Goal: Browse casually

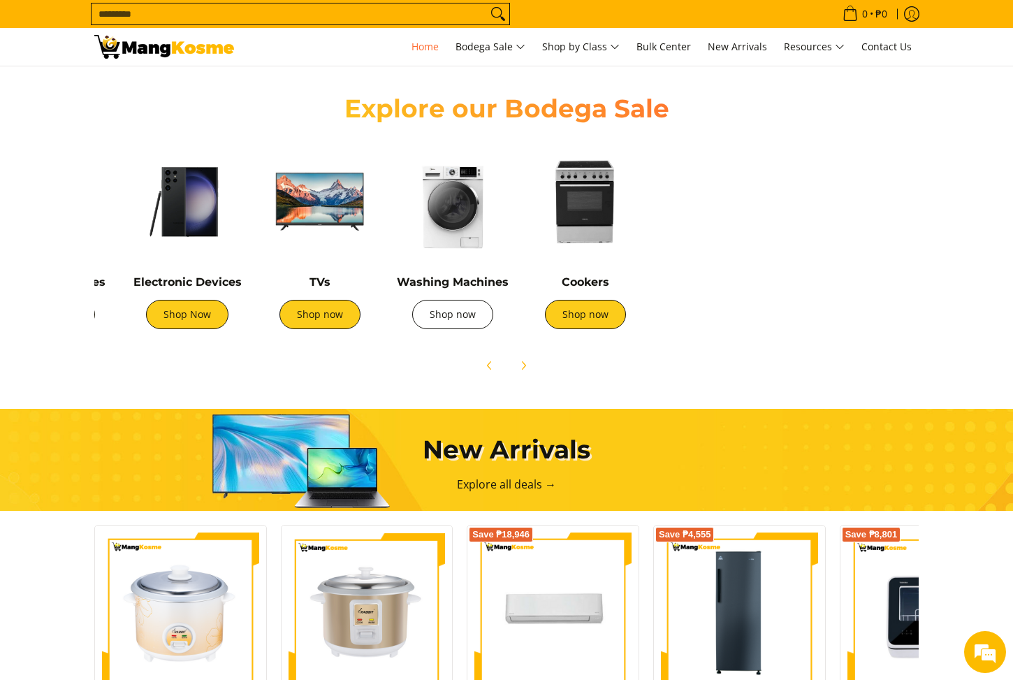
scroll to position [0, 466]
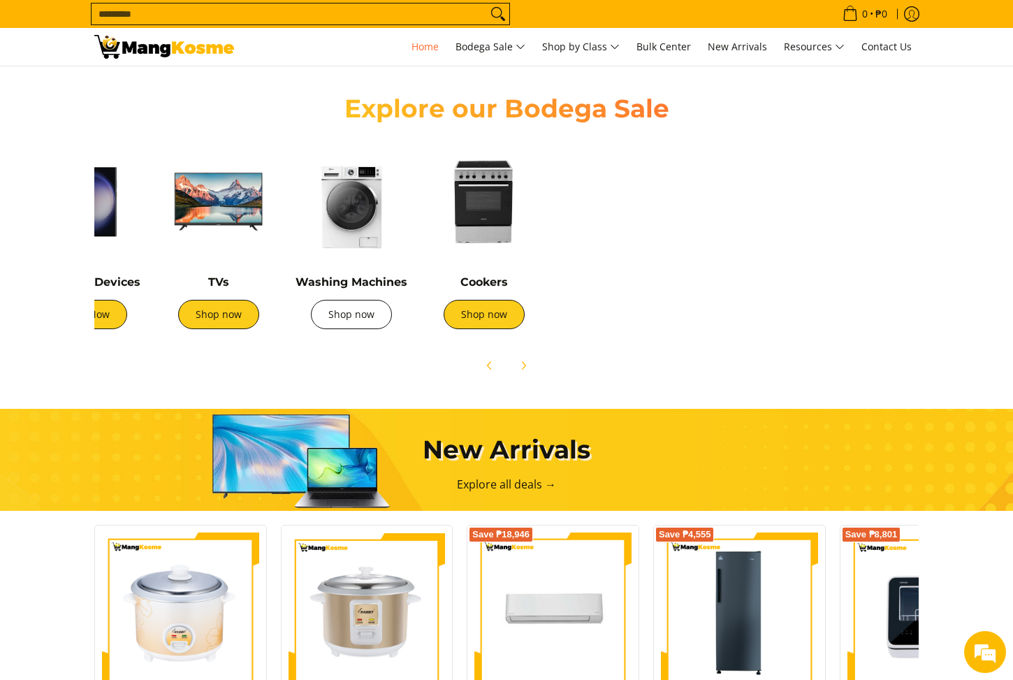
drag, startPoint x: 878, startPoint y: 309, endPoint x: 357, endPoint y: 308, distance: 521.3
click at [357, 308] on div "Washing Machines Shop now" at bounding box center [351, 240] width 133 height 208
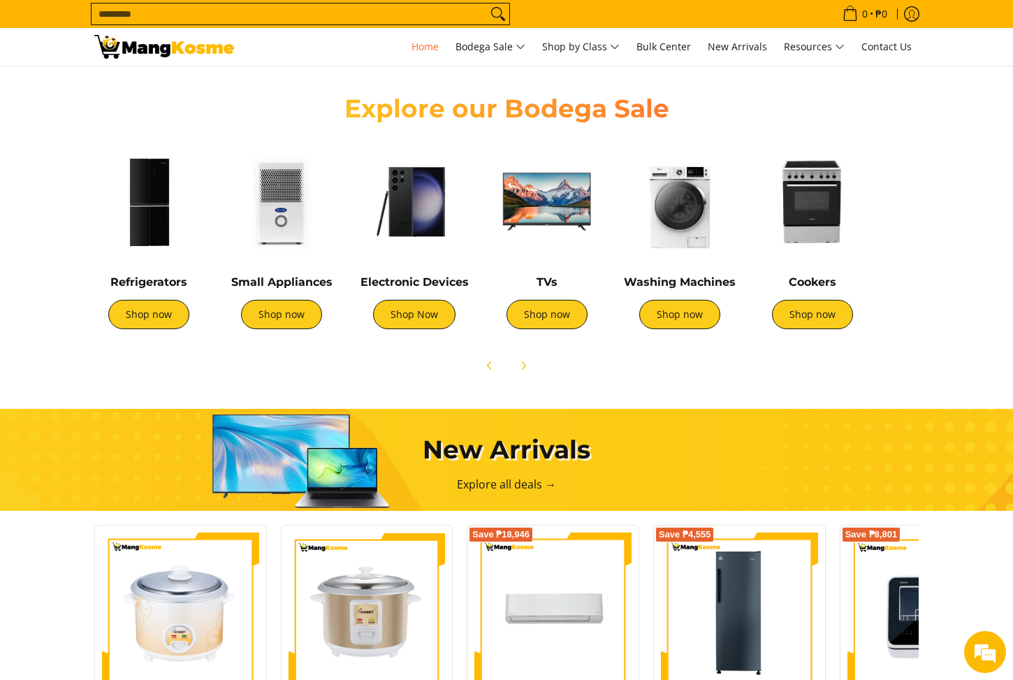
scroll to position [0, 9]
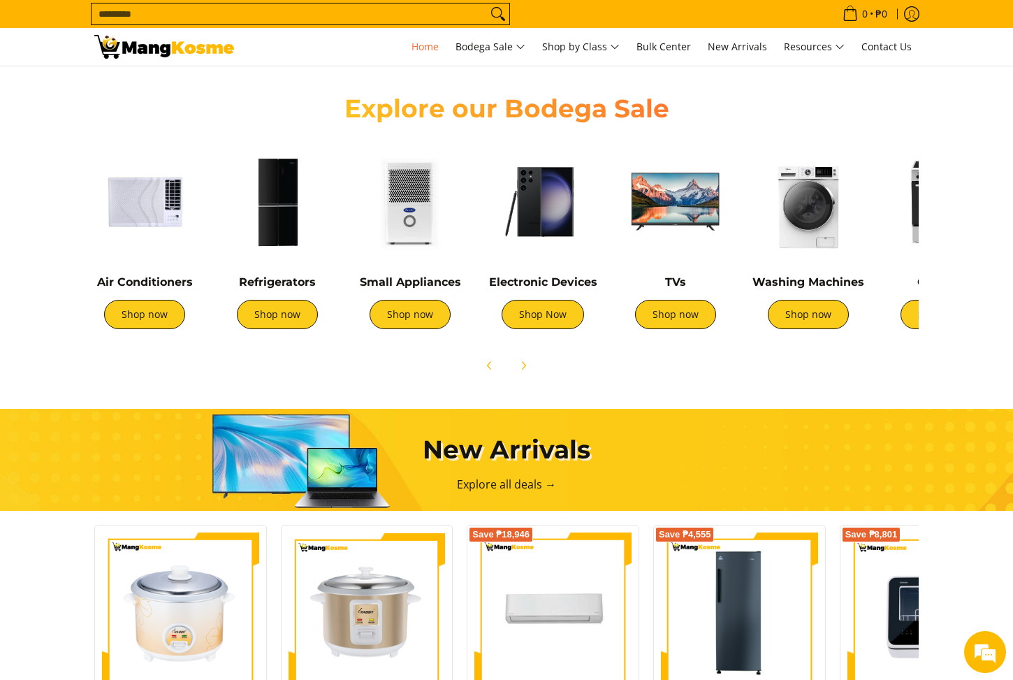
drag, startPoint x: 259, startPoint y: 287, endPoint x: 716, endPoint y: 273, distance: 457.3
click at [716, 273] on div "TVs Shop now" at bounding box center [675, 243] width 119 height 201
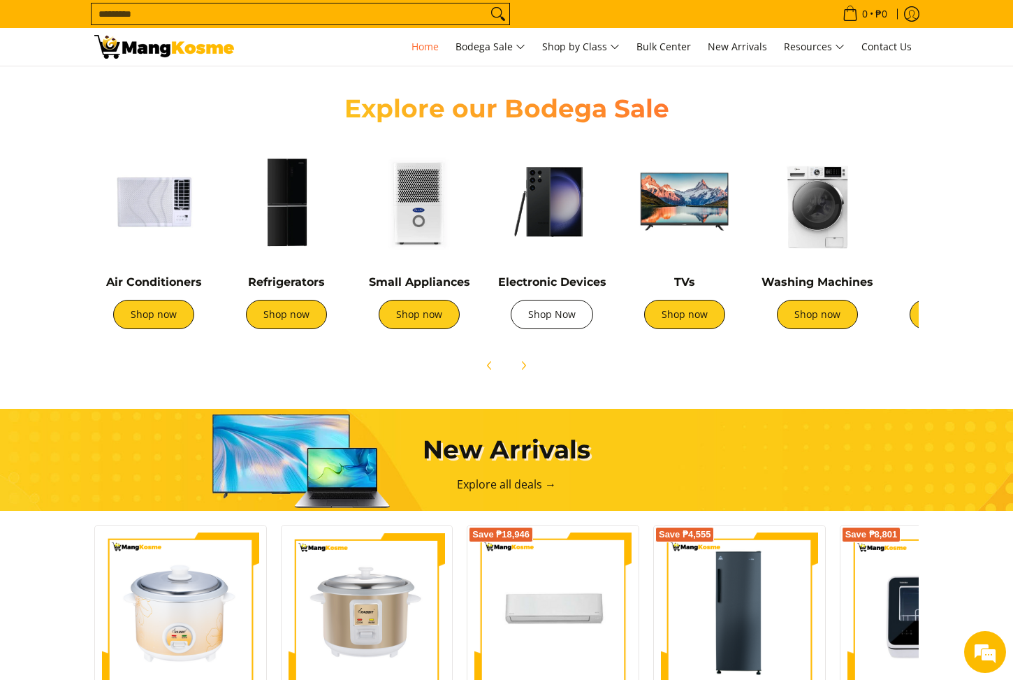
drag, startPoint x: 323, startPoint y: 335, endPoint x: 581, endPoint y: 324, distance: 258.1
click at [581, 324] on div "Air Conditioners Shop now Refrigerators Shop now Shop now" at bounding box center [739, 240] width 1305 height 208
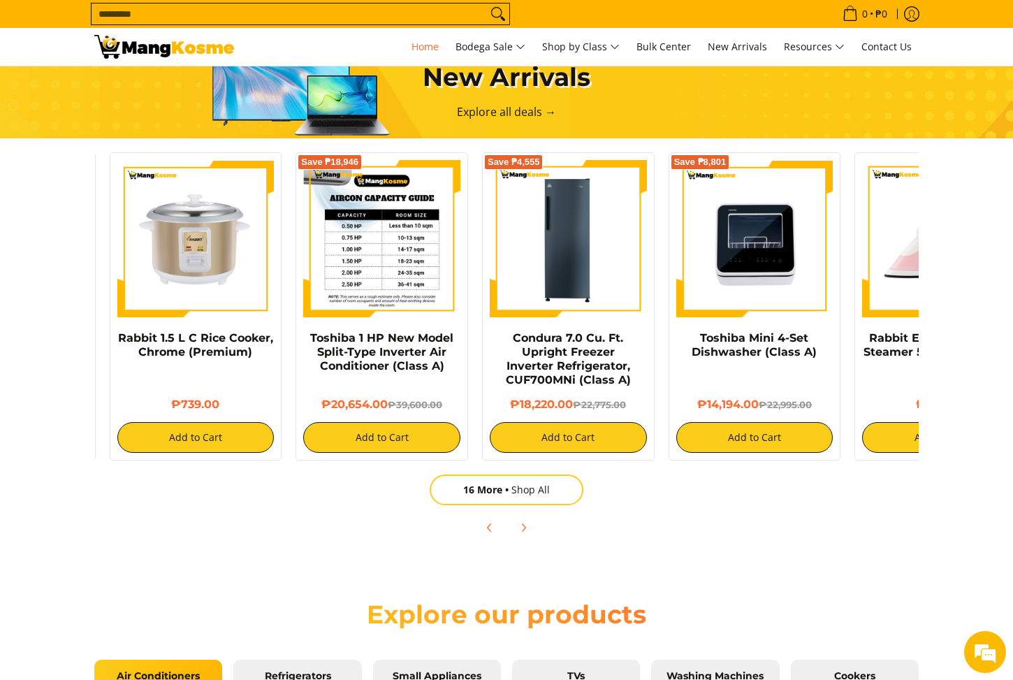
scroll to position [0, 280]
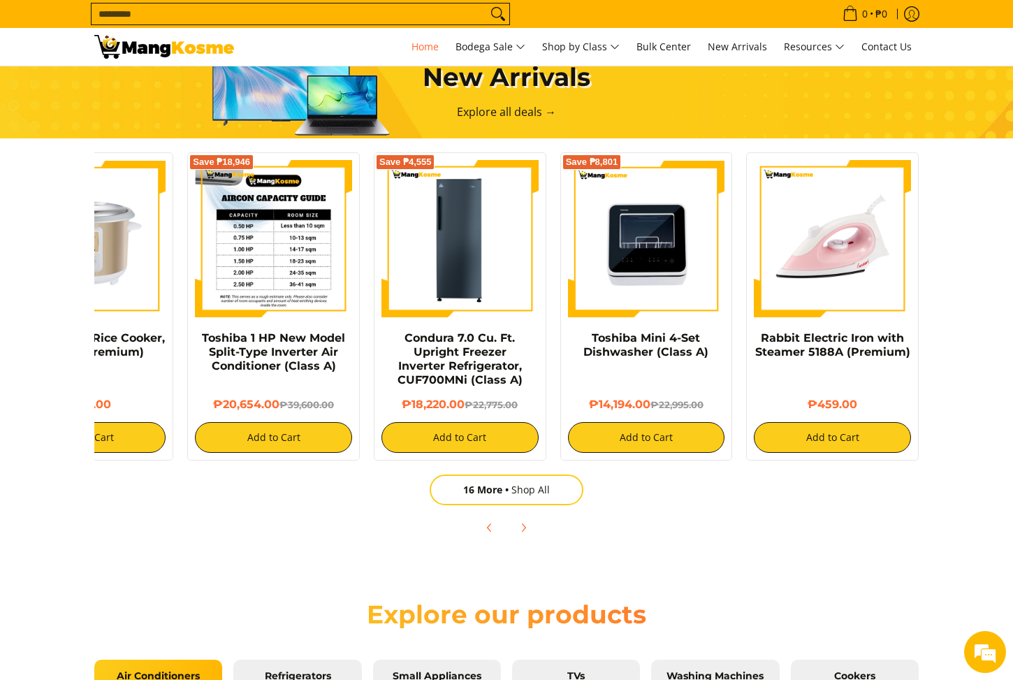
drag, startPoint x: 799, startPoint y: 288, endPoint x: 212, endPoint y: 300, distance: 586.4
click at [212, 300] on div "Rabbit 1.8 L Rice Cooker, Yellow (Premium) ₱799.00 Add to Cart Rabbit 1.5 L C R…" at bounding box center [367, 302] width 1118 height 315
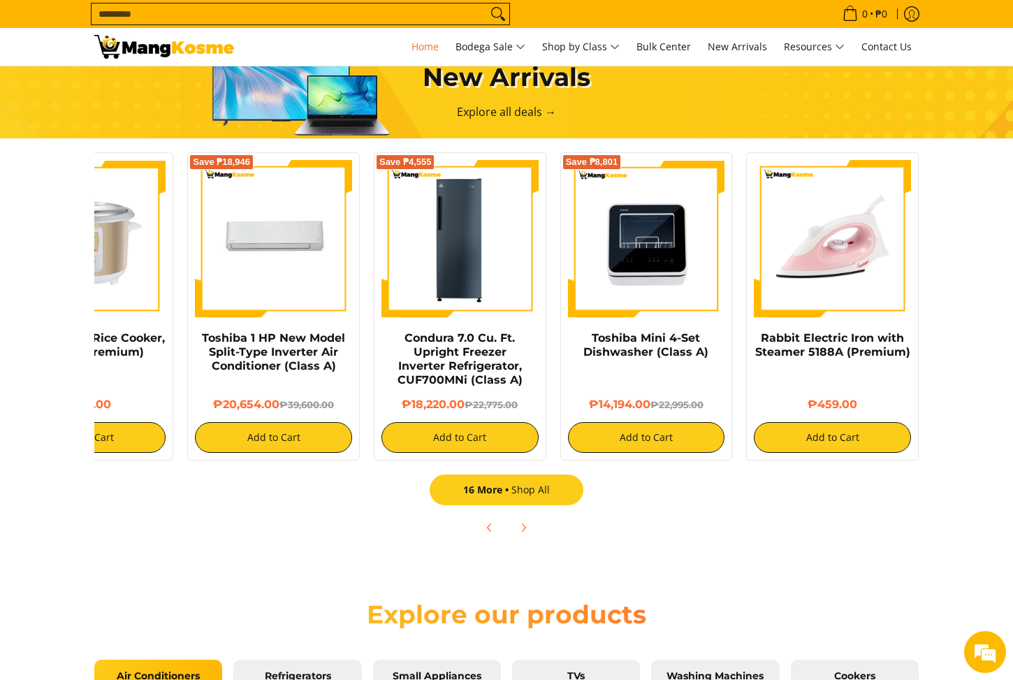
click at [490, 487] on span "16 More" at bounding box center [487, 489] width 48 height 13
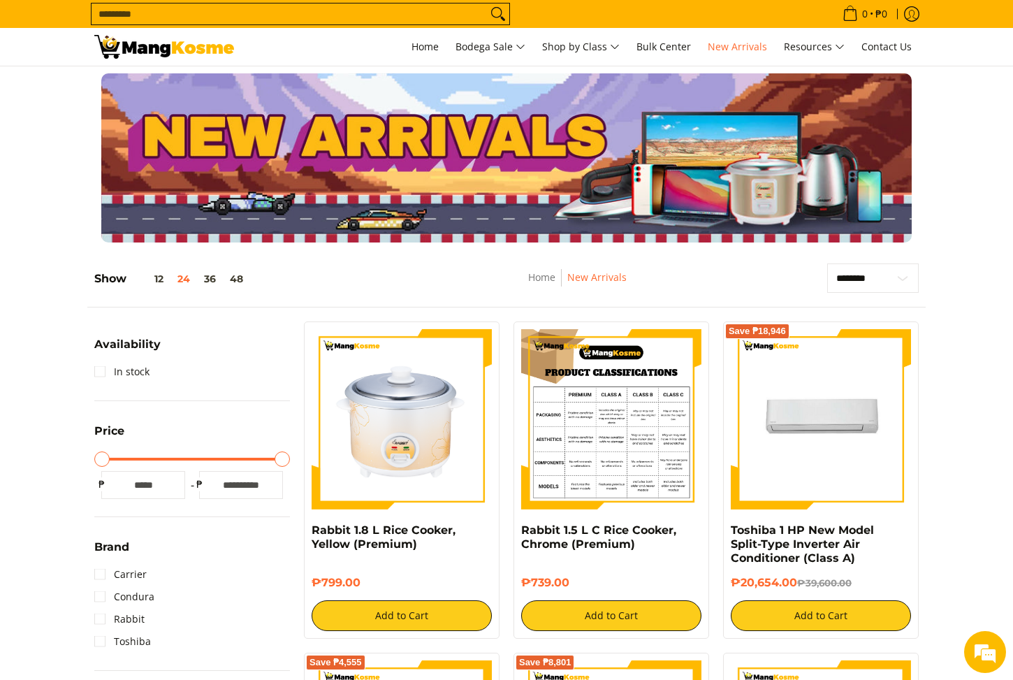
click at [632, 440] on img at bounding box center [611, 419] width 180 height 180
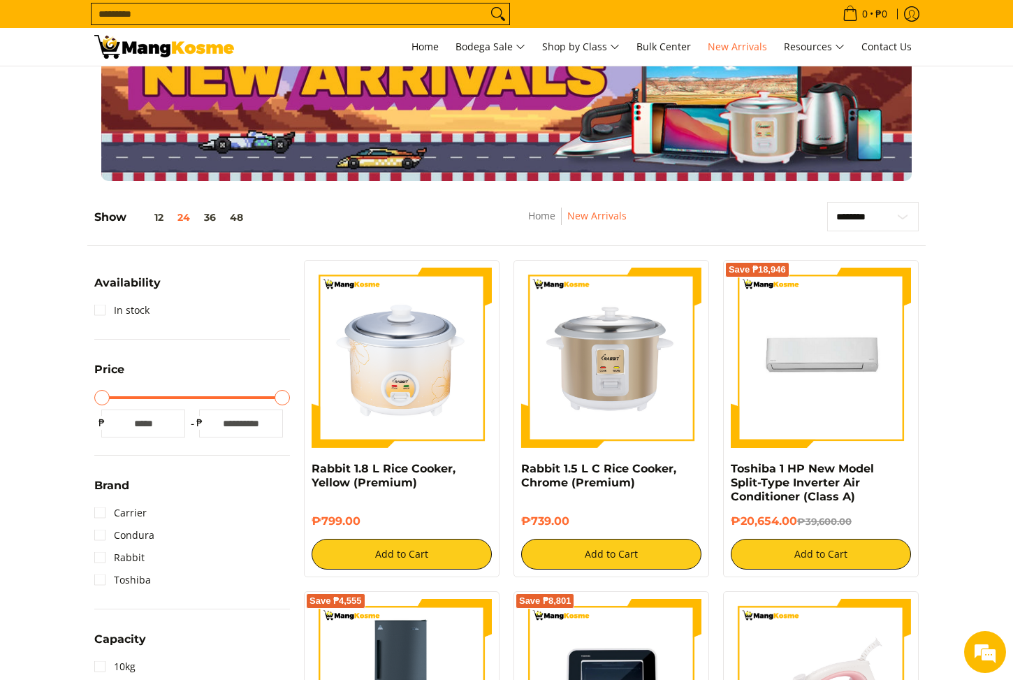
scroll to position [93, 0]
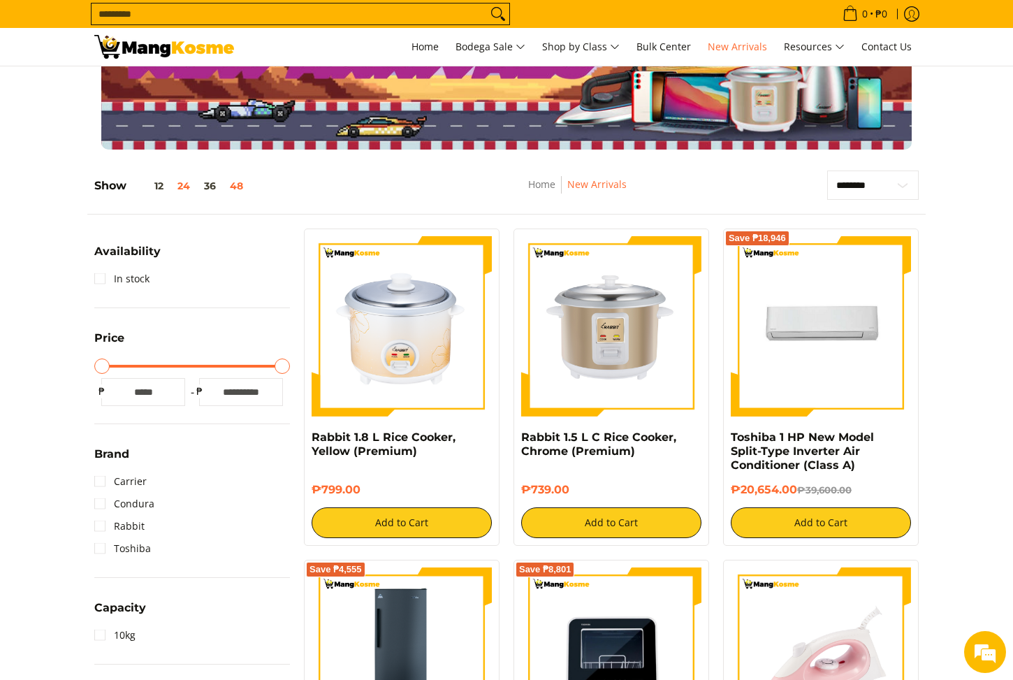
click at [238, 186] on button "48" at bounding box center [236, 185] width 27 height 11
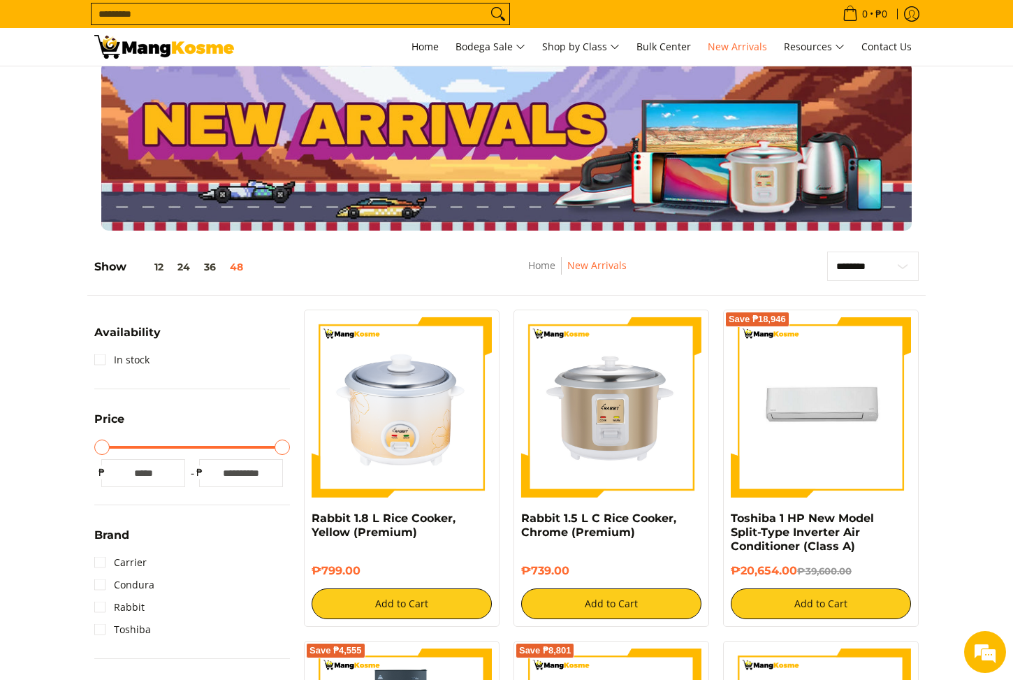
scroll to position [0, 0]
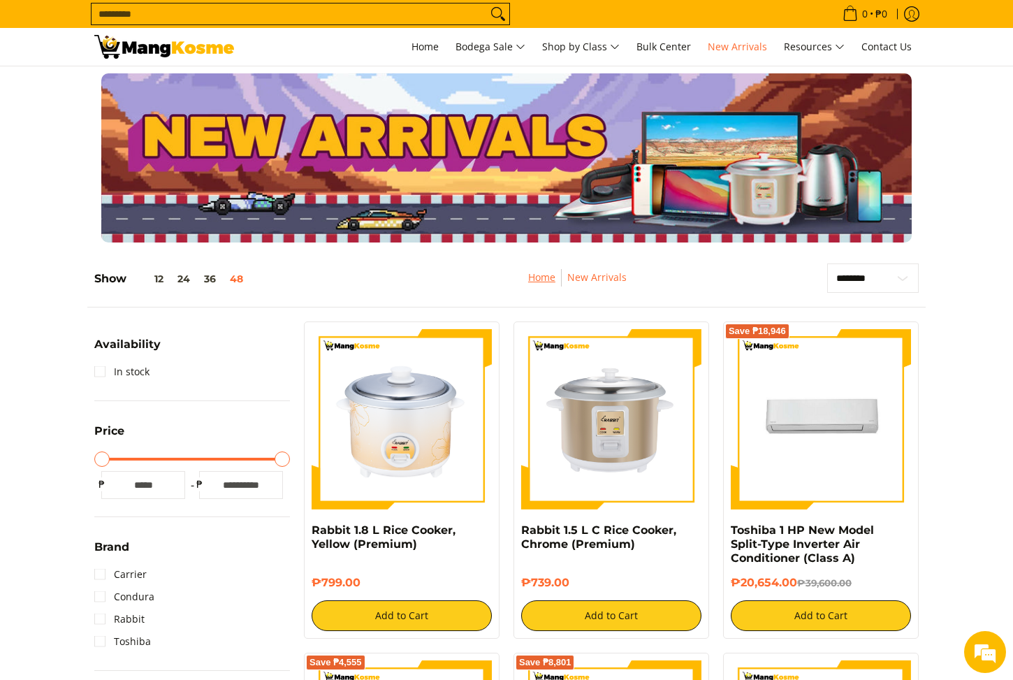
click at [542, 280] on link "Home" at bounding box center [541, 276] width 27 height 13
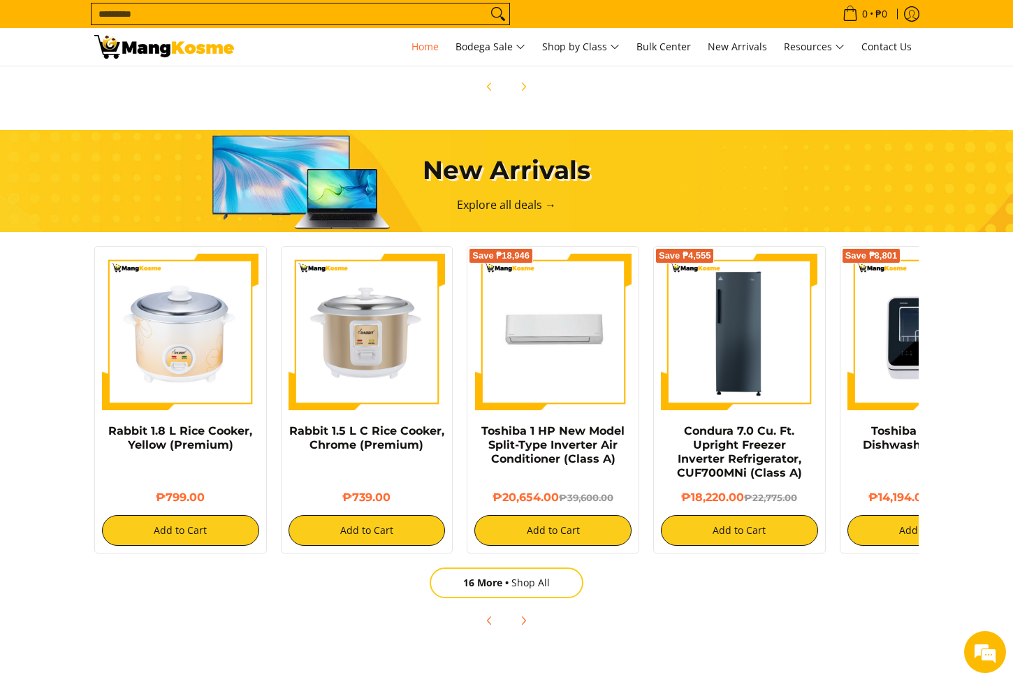
scroll to position [0, 1667]
click at [483, 586] on span "16 More" at bounding box center [487, 582] width 48 height 13
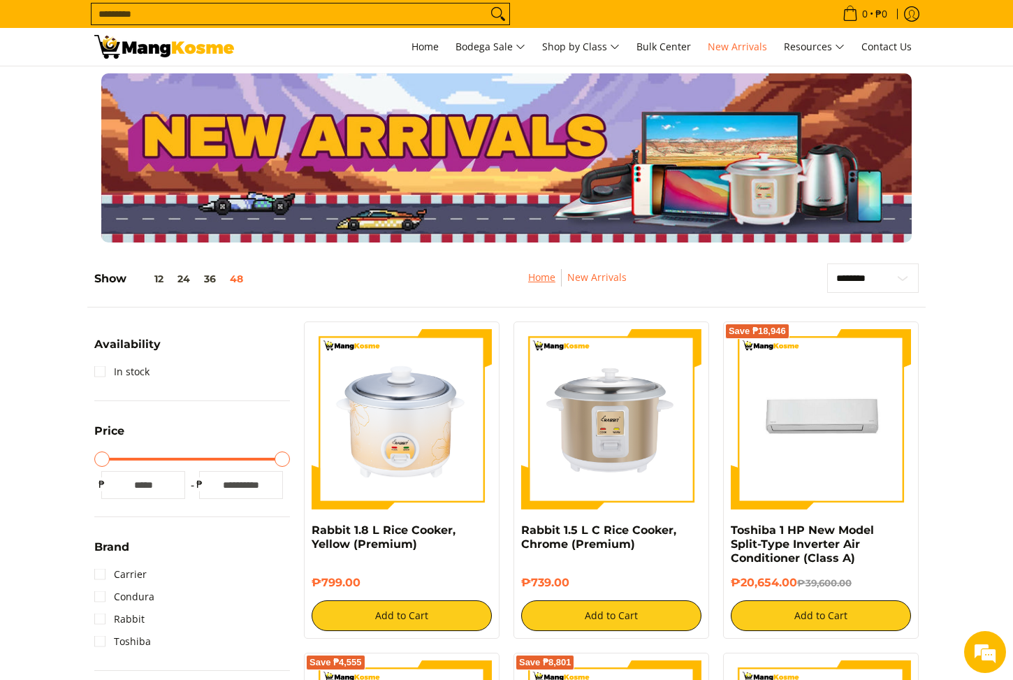
click at [542, 282] on link "Home" at bounding box center [541, 276] width 27 height 13
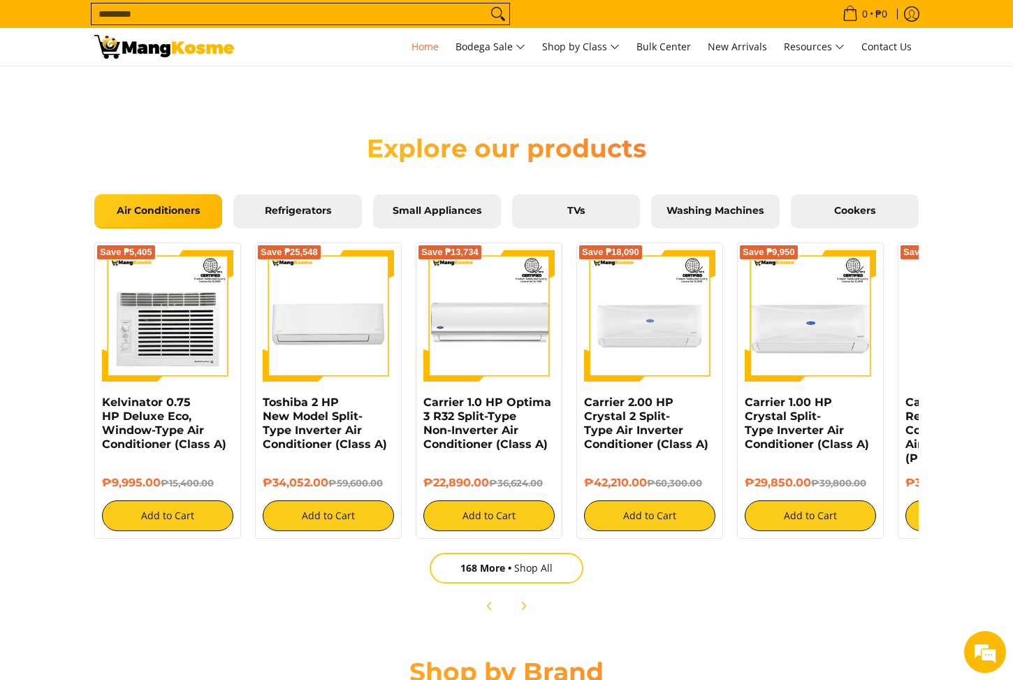
scroll to position [0, 1111]
drag, startPoint x: 777, startPoint y: 452, endPoint x: 756, endPoint y: 443, distance: 22.8
click at [776, 462] on div "₱29,850.00 ₱39,800.00 Add to Cart" at bounding box center [810, 496] width 131 height 69
click at [359, 461] on div "Toshiba 2 HP New Model Split-Type Inverter Air Conditioner (Class A)" at bounding box center [327, 429] width 131 height 66
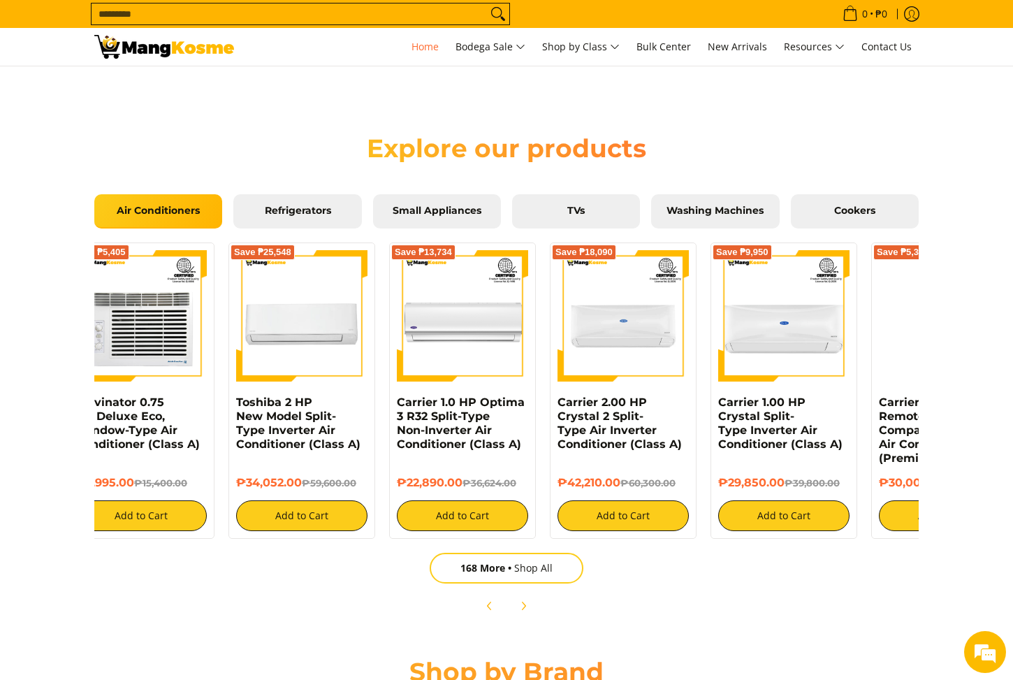
click at [348, 466] on div "₱34,052.00 ₱59,600.00 Add to Cart" at bounding box center [301, 496] width 131 height 69
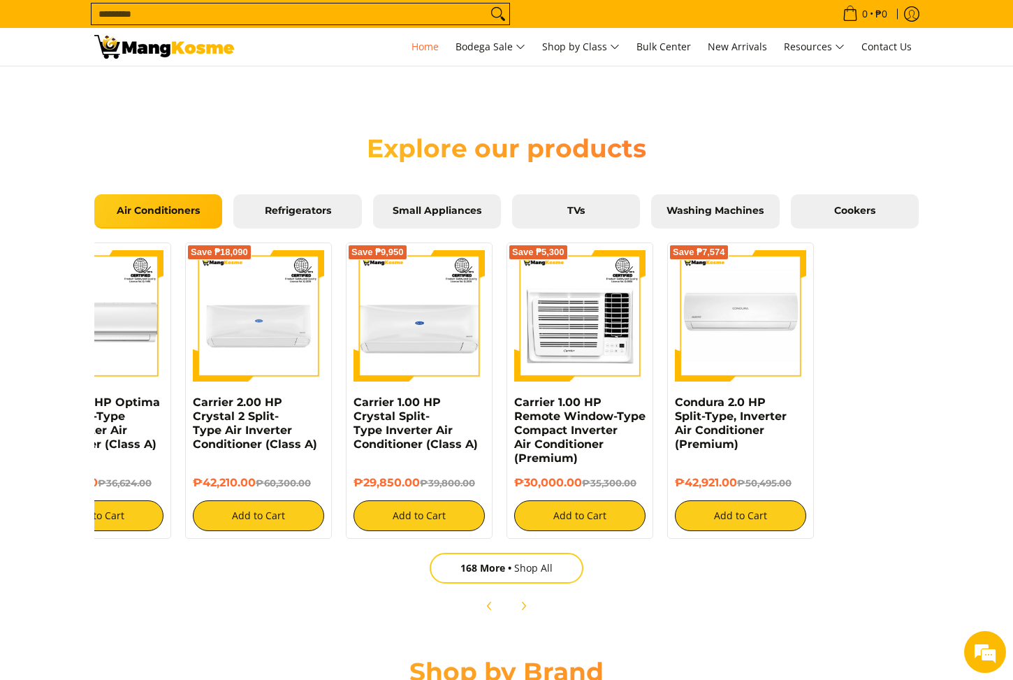
scroll to position [0, 466]
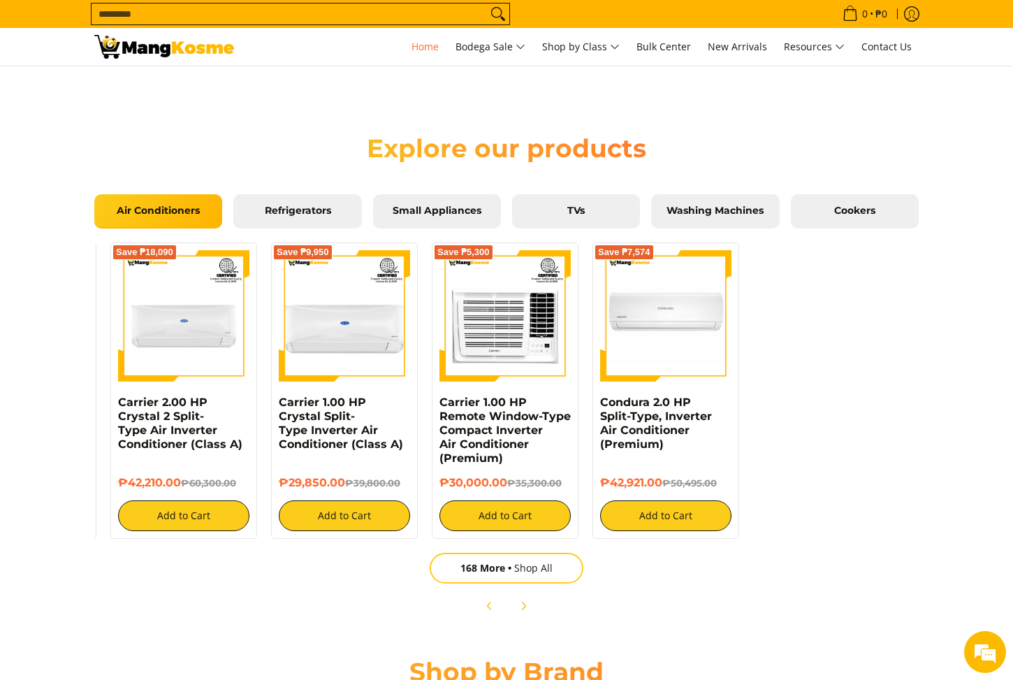
drag, startPoint x: 705, startPoint y: 401, endPoint x: 106, endPoint y: 445, distance: 600.5
click at [106, 445] on div "Save ₱5,405 Kelvinator 0.75 HP Deluxe Eco, Window-Type Air Conditioner (Class A…" at bounding box center [273, 387] width 1305 height 303
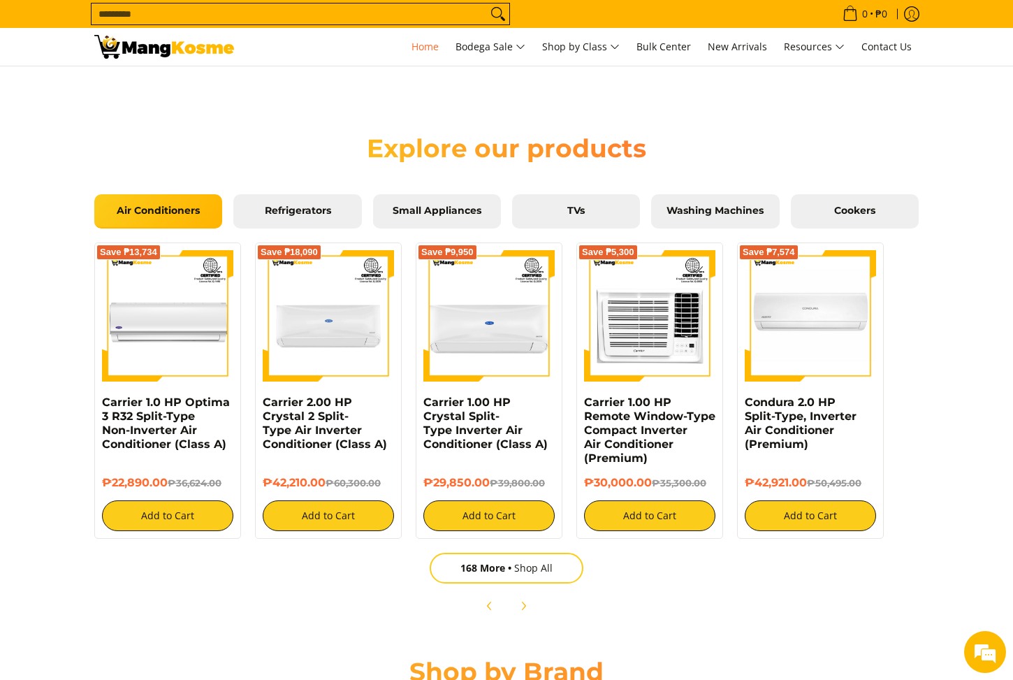
scroll to position [0, 235]
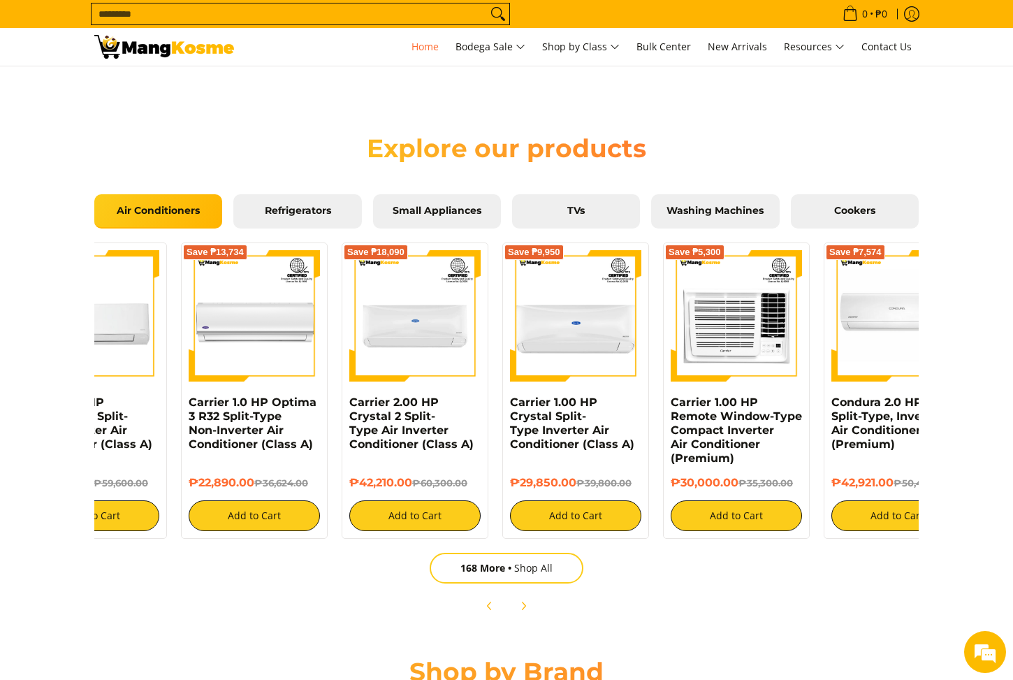
drag, startPoint x: 184, startPoint y: 389, endPoint x: 407, endPoint y: 393, distance: 223.7
click at [407, 393] on div "Save ₱18,090" at bounding box center [414, 322] width 131 height 145
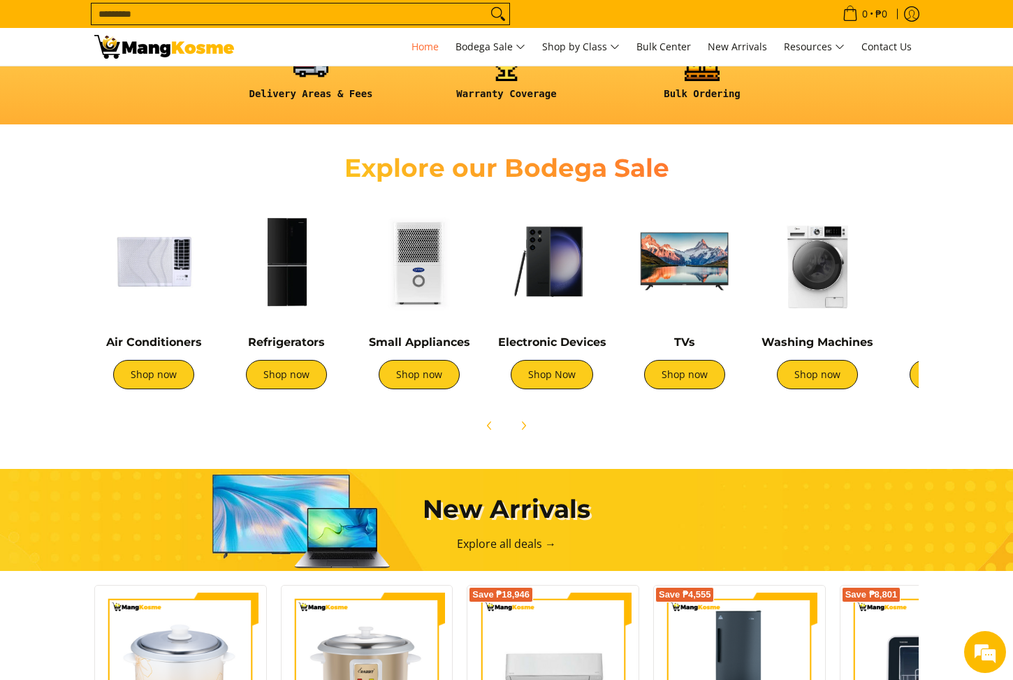
scroll to position [0, 1111]
click at [559, 297] on img at bounding box center [552, 261] width 119 height 119
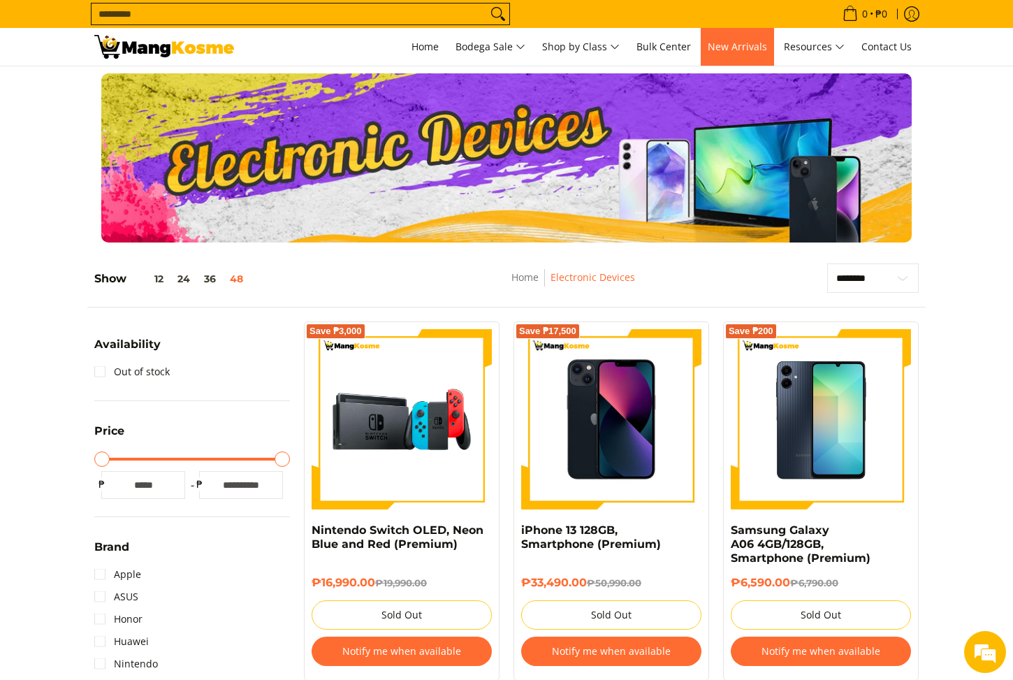
click at [734, 52] on span "New Arrivals" at bounding box center [737, 46] width 59 height 13
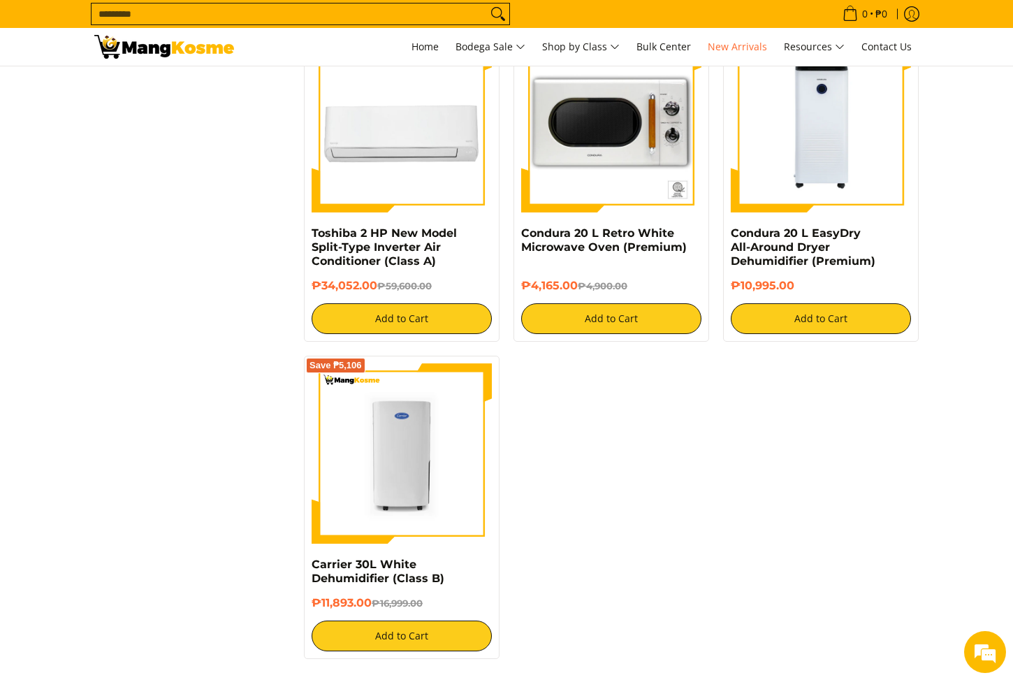
scroll to position [2231, 0]
